Goal: Task Accomplishment & Management: Manage account settings

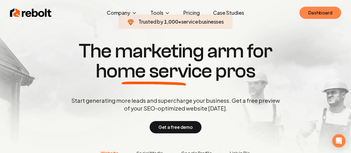
click at [322, 10] on link "Dashboard" at bounding box center [321, 13] width 42 height 12
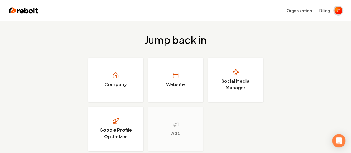
click at [339, 12] on img "Open user button" at bounding box center [339, 11] width 8 height 8
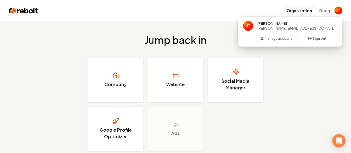
click at [303, 11] on button "Organization" at bounding box center [300, 11] width 32 height 10
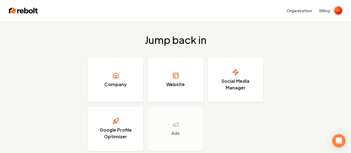
click at [339, 11] on span "Open user button" at bounding box center [339, 11] width 8 height 8
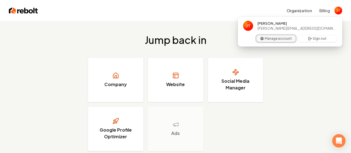
click at [282, 37] on button "Manage account" at bounding box center [276, 38] width 39 height 7
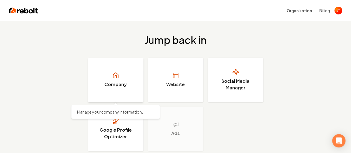
click at [118, 83] on h3 "Company" at bounding box center [115, 84] width 22 height 7
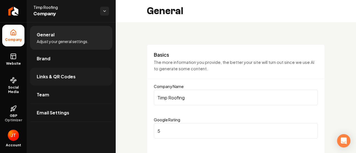
click at [52, 76] on span "Links & QR Codes" at bounding box center [56, 76] width 39 height 7
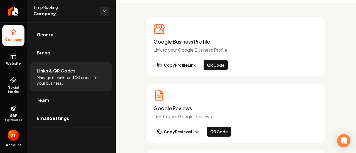
scroll to position [28, 0]
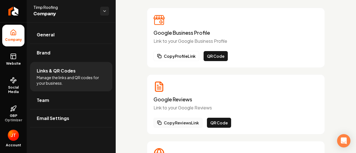
click at [188, 121] on button "Copy Reviews Link" at bounding box center [177, 123] width 49 height 10
click at [183, 123] on button "Copy Reviews Link" at bounding box center [177, 123] width 49 height 10
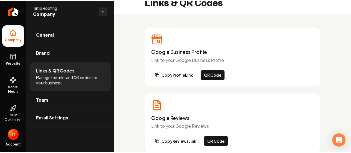
scroll to position [0, 0]
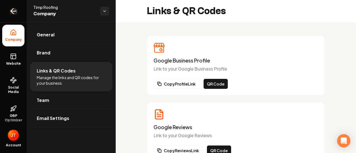
click at [15, 12] on icon "Return to dashboard" at bounding box center [13, 11] width 9 height 9
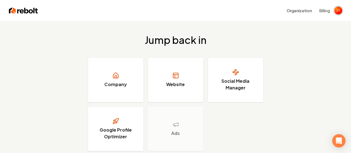
click at [336, 11] on img "Open user button" at bounding box center [339, 11] width 8 height 8
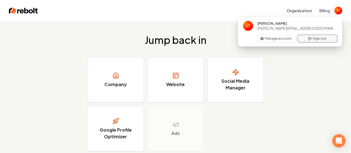
click at [322, 39] on button "Sign out" at bounding box center [317, 38] width 39 height 7
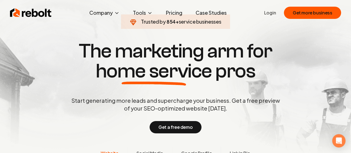
click at [272, 13] on link "Login" at bounding box center [270, 12] width 12 height 7
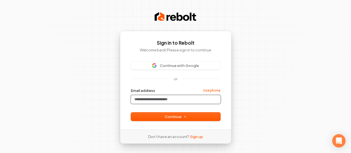
click at [191, 97] on input "Email address" at bounding box center [175, 99] width 89 height 8
drag, startPoint x: 246, startPoint y: 111, endPoint x: 235, endPoint y: 110, distance: 10.9
click at [246, 111] on div "Sign in to Rebolt Welcome back! Please sign in to continue Continue with Google…" at bounding box center [175, 77] width 351 height 155
click at [180, 102] on input "Email address" at bounding box center [175, 99] width 89 height 8
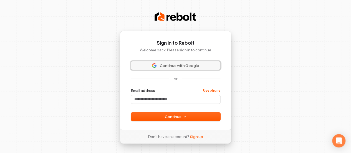
click at [180, 67] on span "Continue with Google" at bounding box center [179, 65] width 39 height 5
